Goal: Task Accomplishment & Management: Complete application form

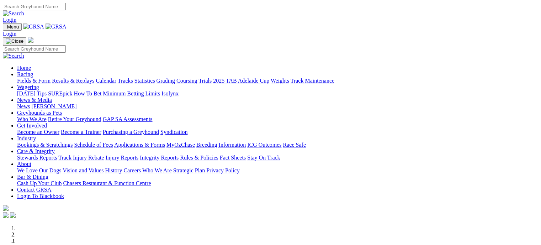
click at [33, 71] on link "Racing" at bounding box center [25, 74] width 16 height 6
click at [116, 78] on link "Calendar" at bounding box center [106, 81] width 21 height 6
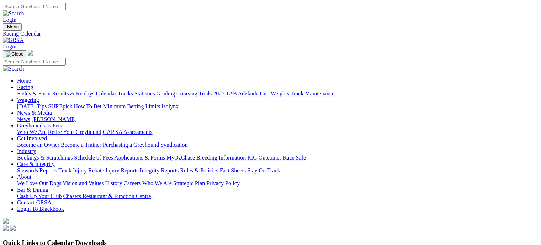
click at [73, 155] on link "Bookings & Scratchings" at bounding box center [45, 158] width 56 height 6
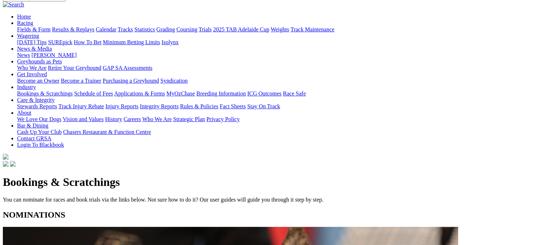
scroll to position [100, 0]
